Goal: Information Seeking & Learning: Compare options

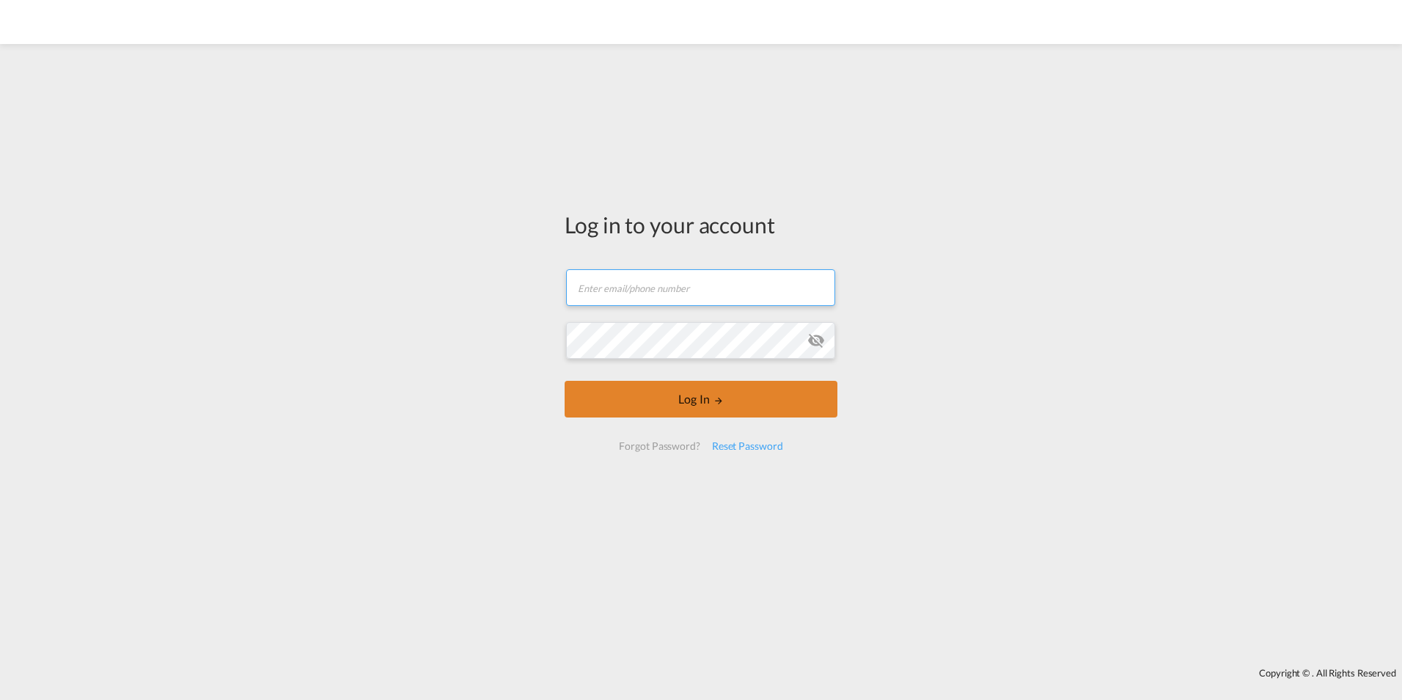
type input "[PERSON_NAME][EMAIL_ADDRESS][PERSON_NAME][DOMAIN_NAME]"
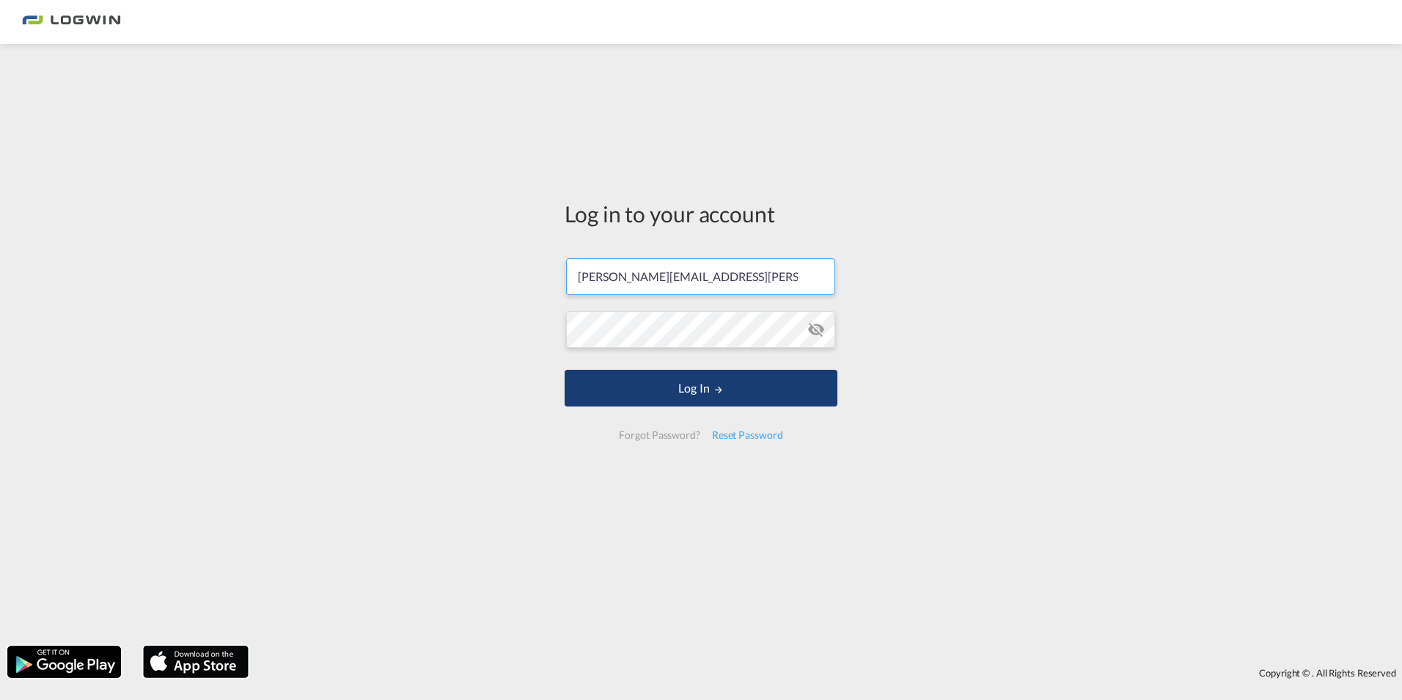
click at [706, 396] on button "Log In" at bounding box center [701, 388] width 273 height 37
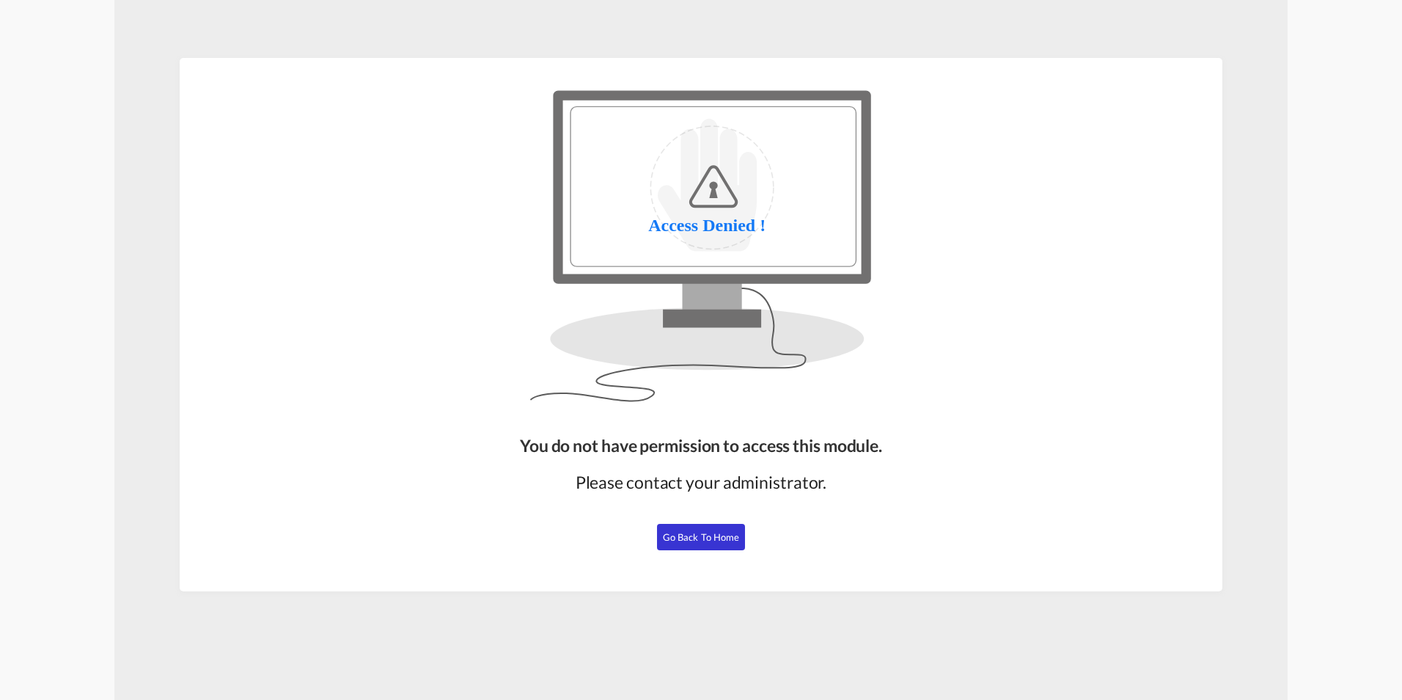
click at [688, 544] on button "Go Back to Home" at bounding box center [701, 537] width 88 height 26
click at [681, 525] on button "Go Back to Home" at bounding box center [701, 537] width 88 height 26
